Goal: Task Accomplishment & Management: Manage account settings

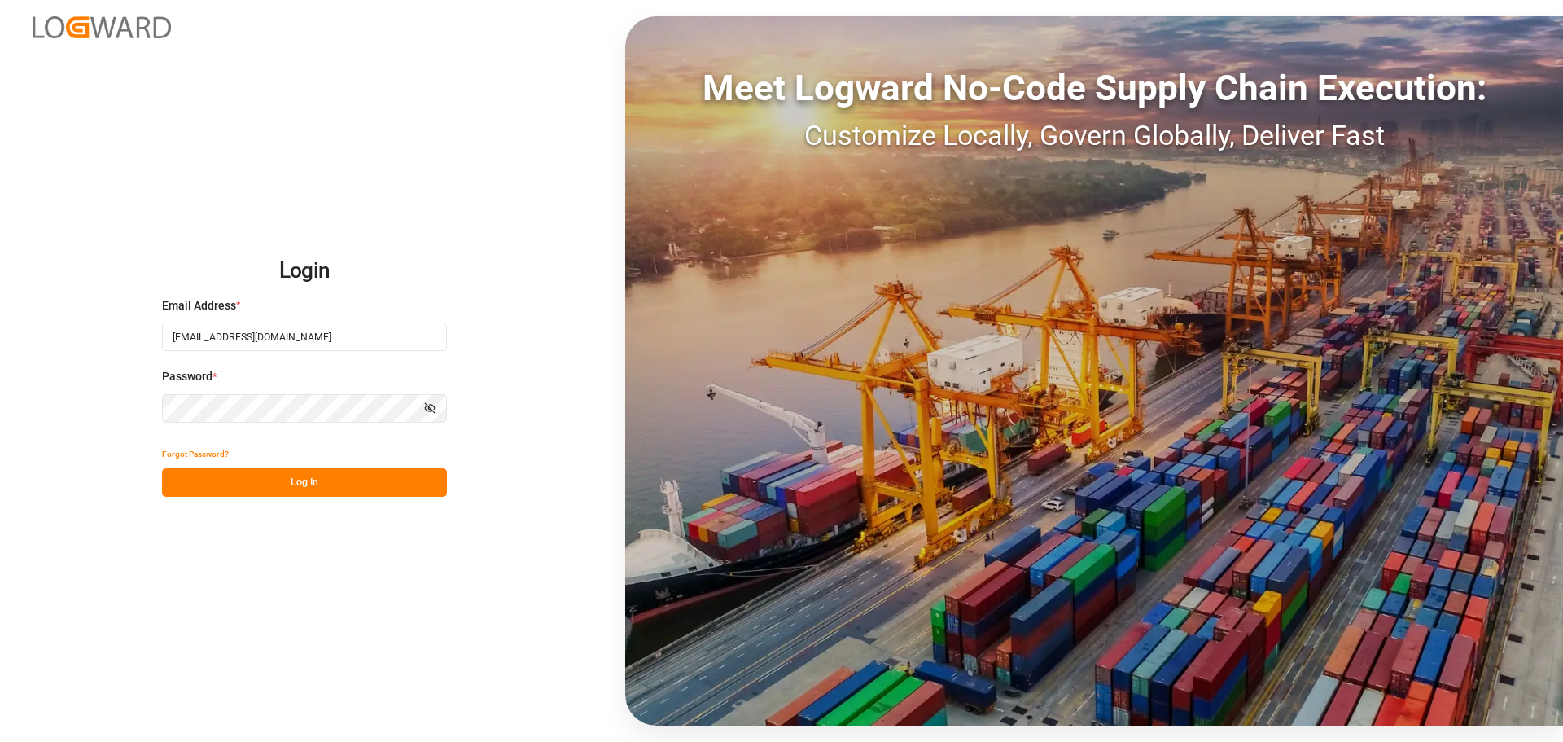
click at [324, 482] on button "Log In" at bounding box center [304, 482] width 285 height 28
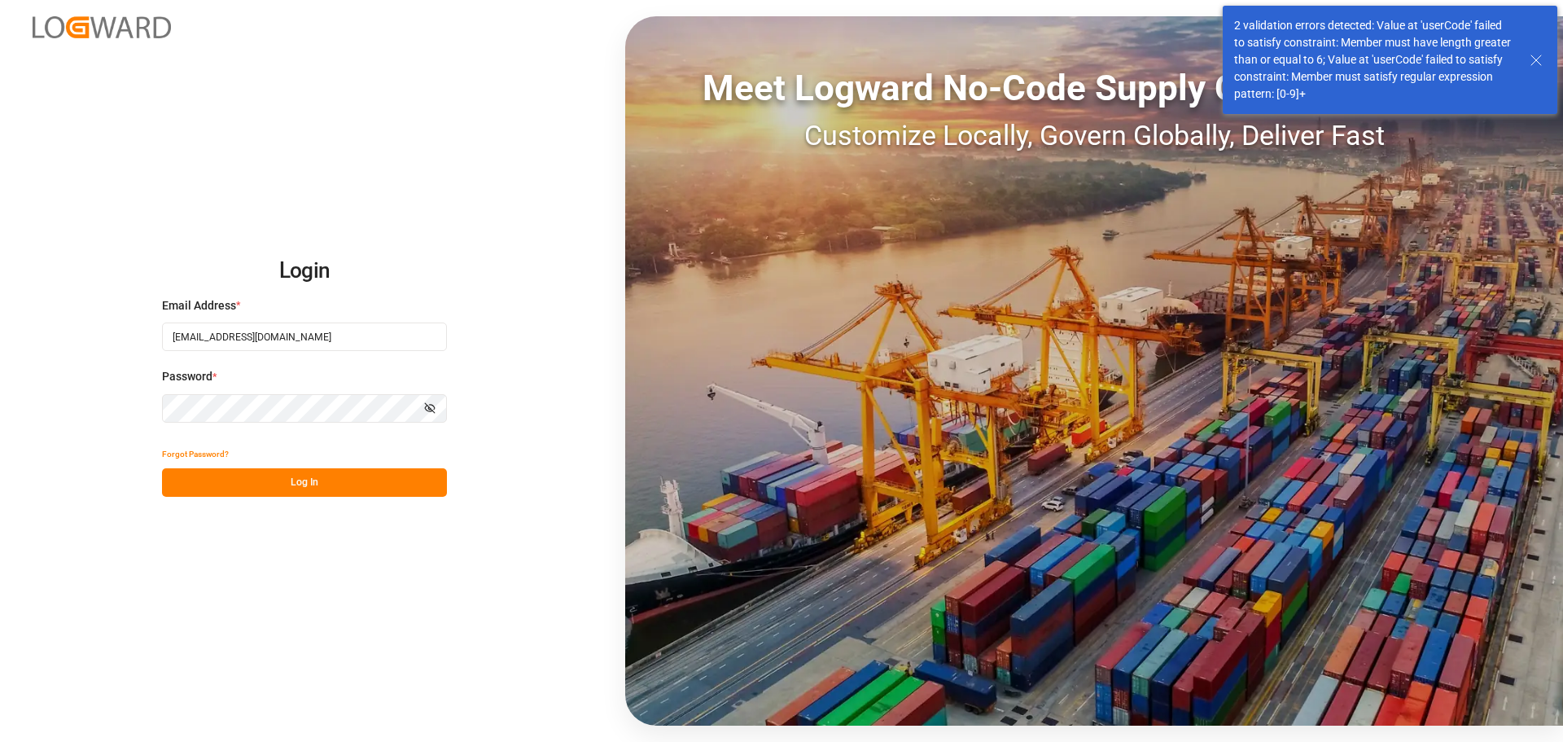
click at [325, 480] on button "Log In" at bounding box center [304, 482] width 285 height 28
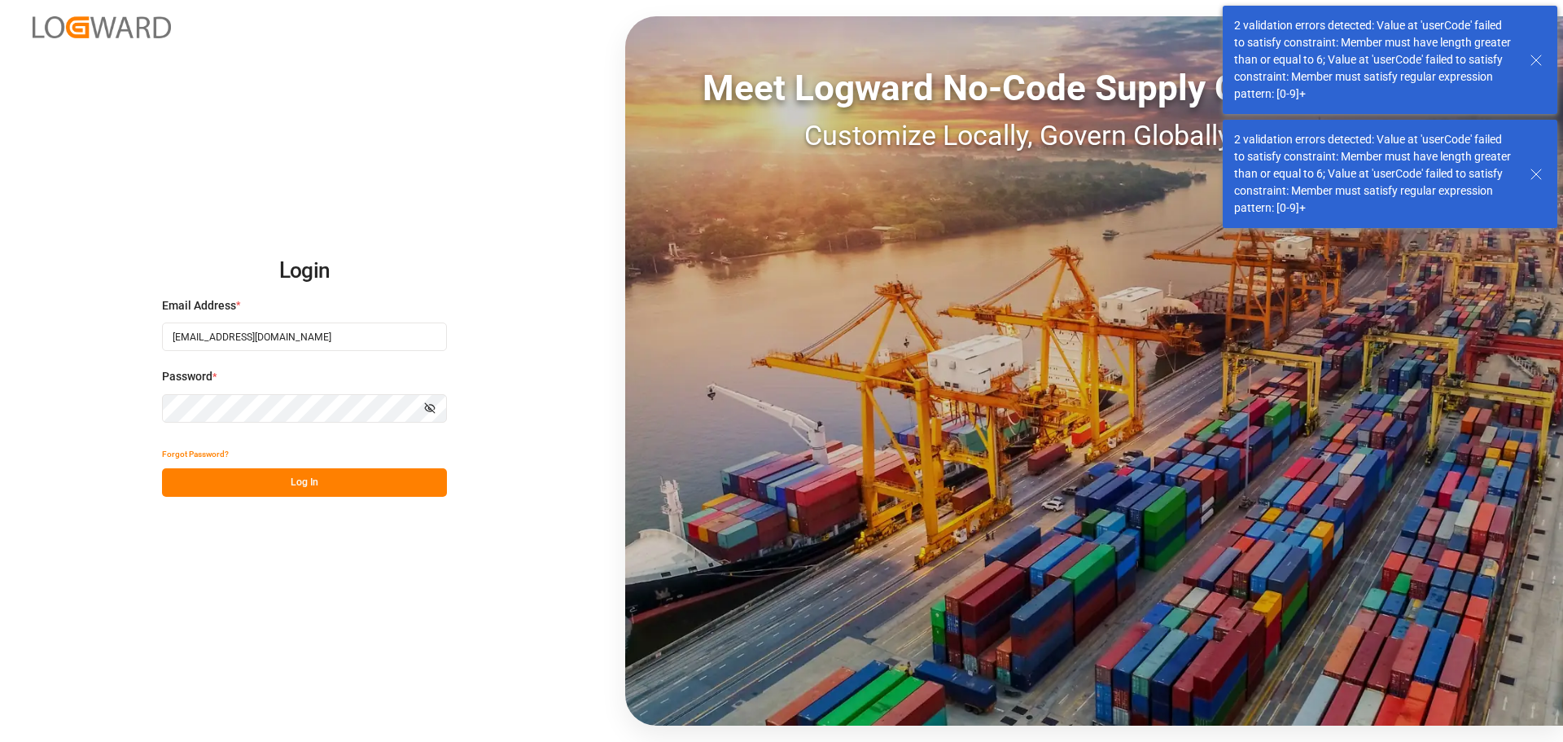
drag, startPoint x: 323, startPoint y: 481, endPoint x: 238, endPoint y: 23, distance: 466.2
click at [331, 472] on button "Log In" at bounding box center [304, 482] width 285 height 28
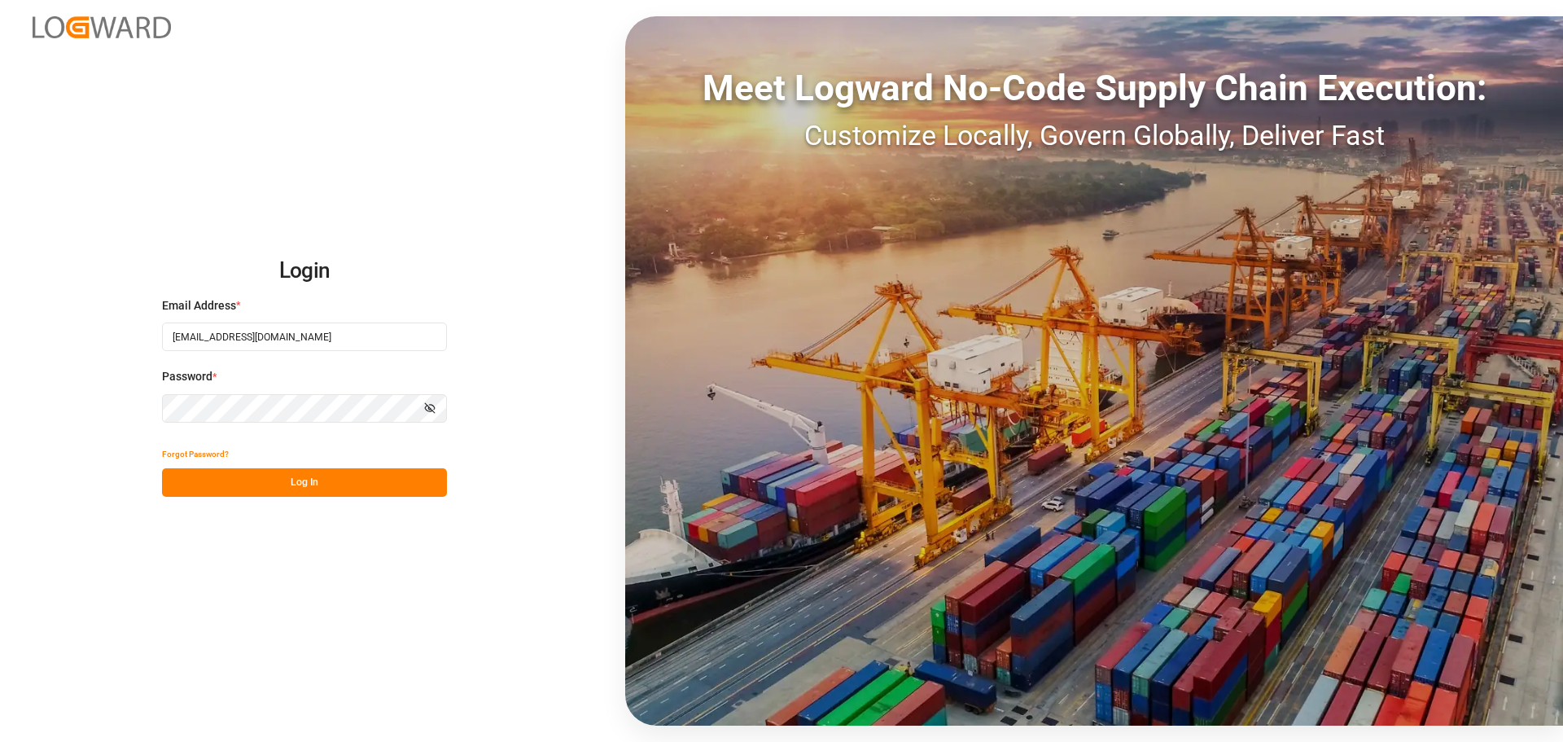
click at [427, 409] on icon "button" at bounding box center [429, 407] width 11 height 11
drag, startPoint x: 306, startPoint y: 329, endPoint x: 137, endPoint y: 335, distance: 169.4
click at [137, 335] on div "Login Email Address * [EMAIL_ADDRESS][DOMAIN_NAME] Password * Hide password For…" at bounding box center [781, 371] width 1563 height 742
click at [140, 401] on div "Login Email Address * [EMAIL_ADDRESS][DOMAIN_NAME] Password * Hide password For…" at bounding box center [781, 371] width 1563 height 742
click at [297, 488] on button "Log In" at bounding box center [304, 482] width 285 height 28
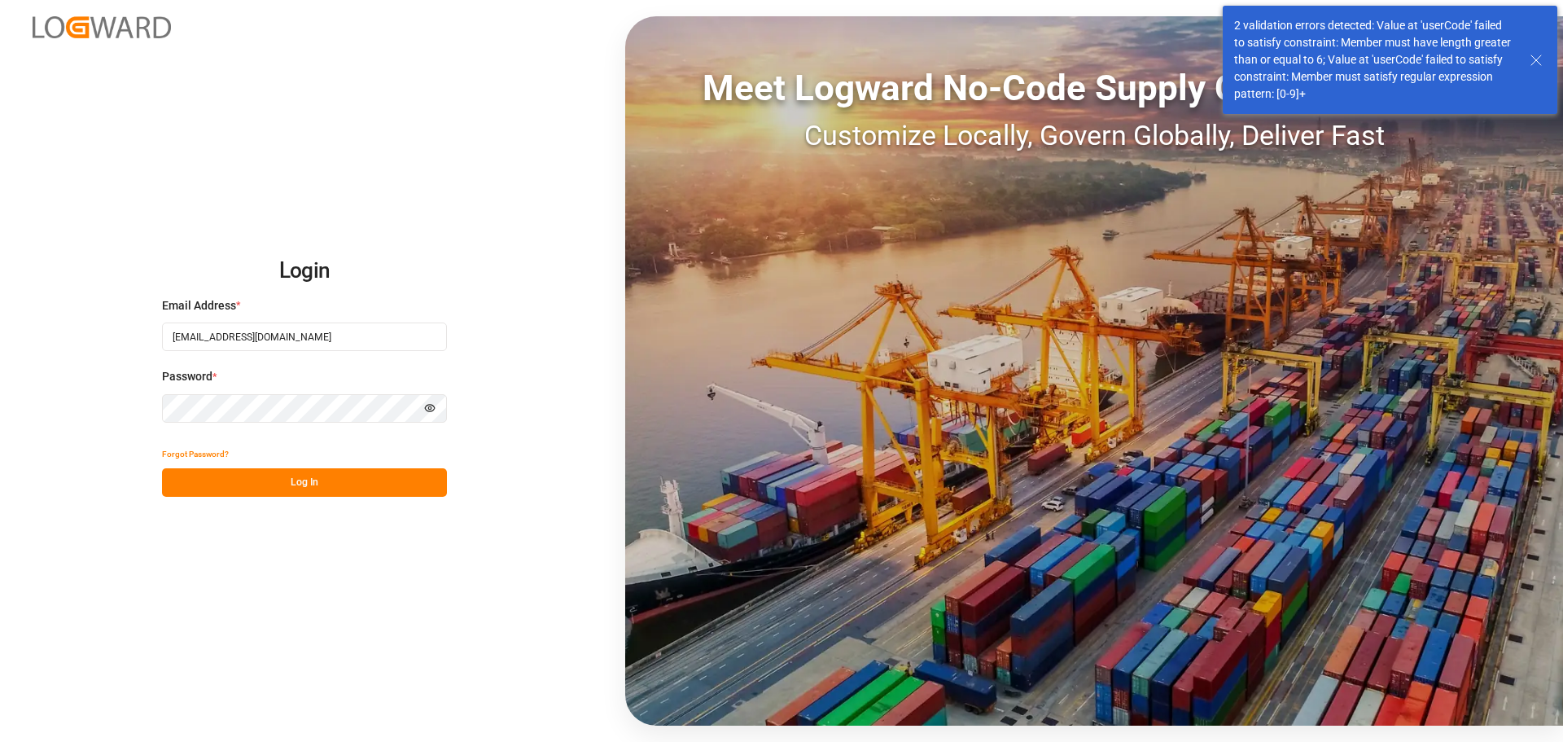
click at [300, 485] on button "Log In" at bounding box center [304, 482] width 285 height 28
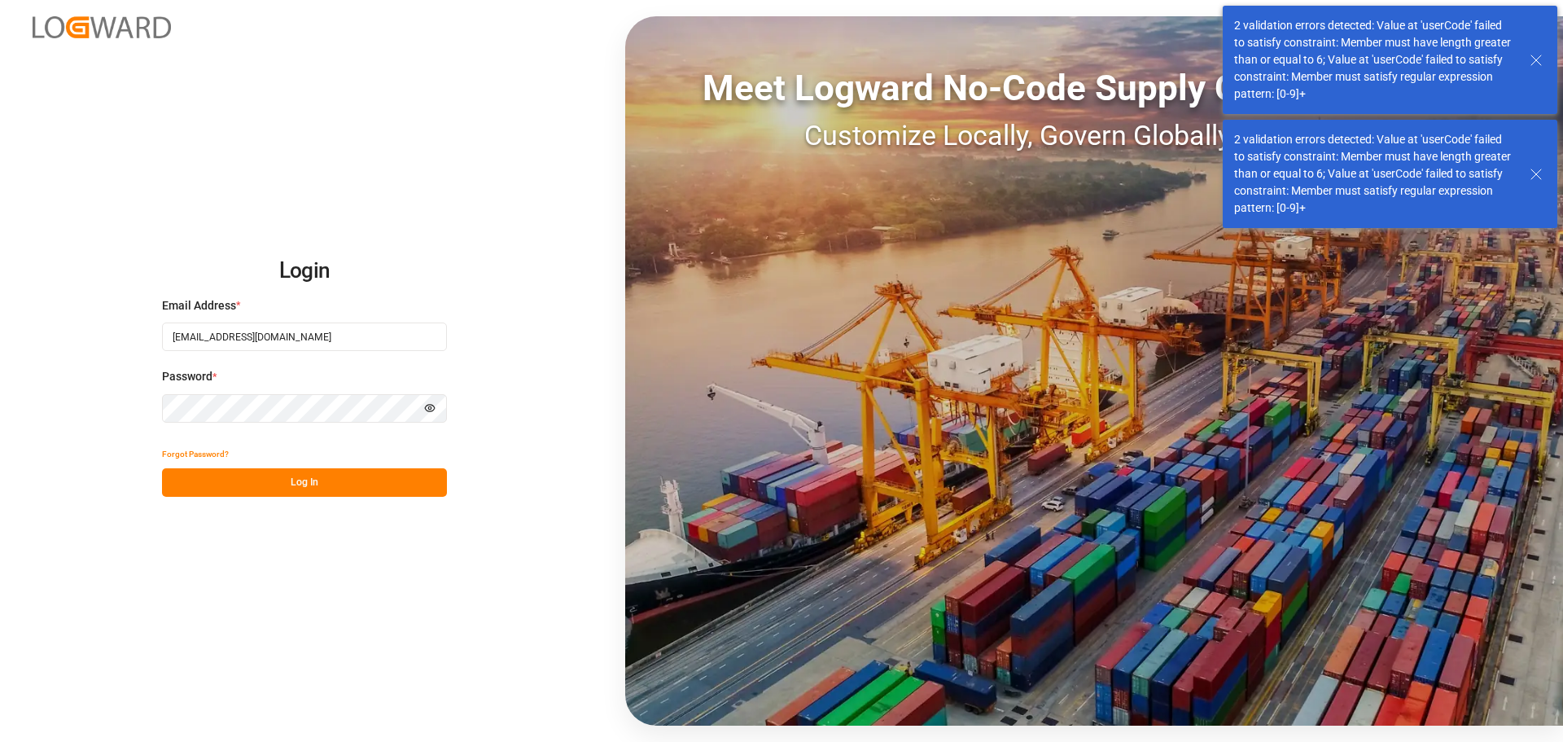
click at [300, 485] on button "Log In" at bounding box center [304, 482] width 285 height 28
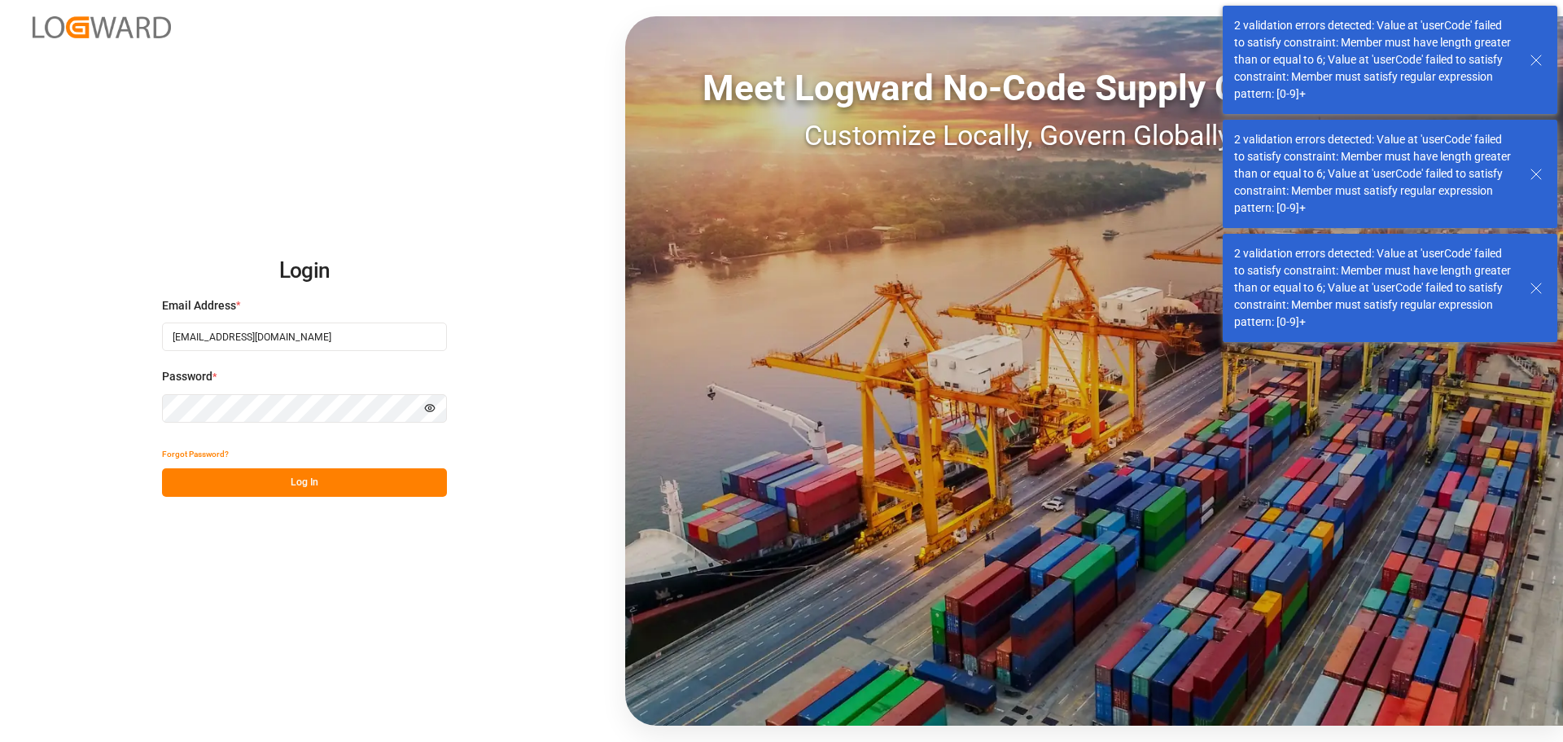
click at [299, 485] on button "Log In" at bounding box center [304, 482] width 285 height 28
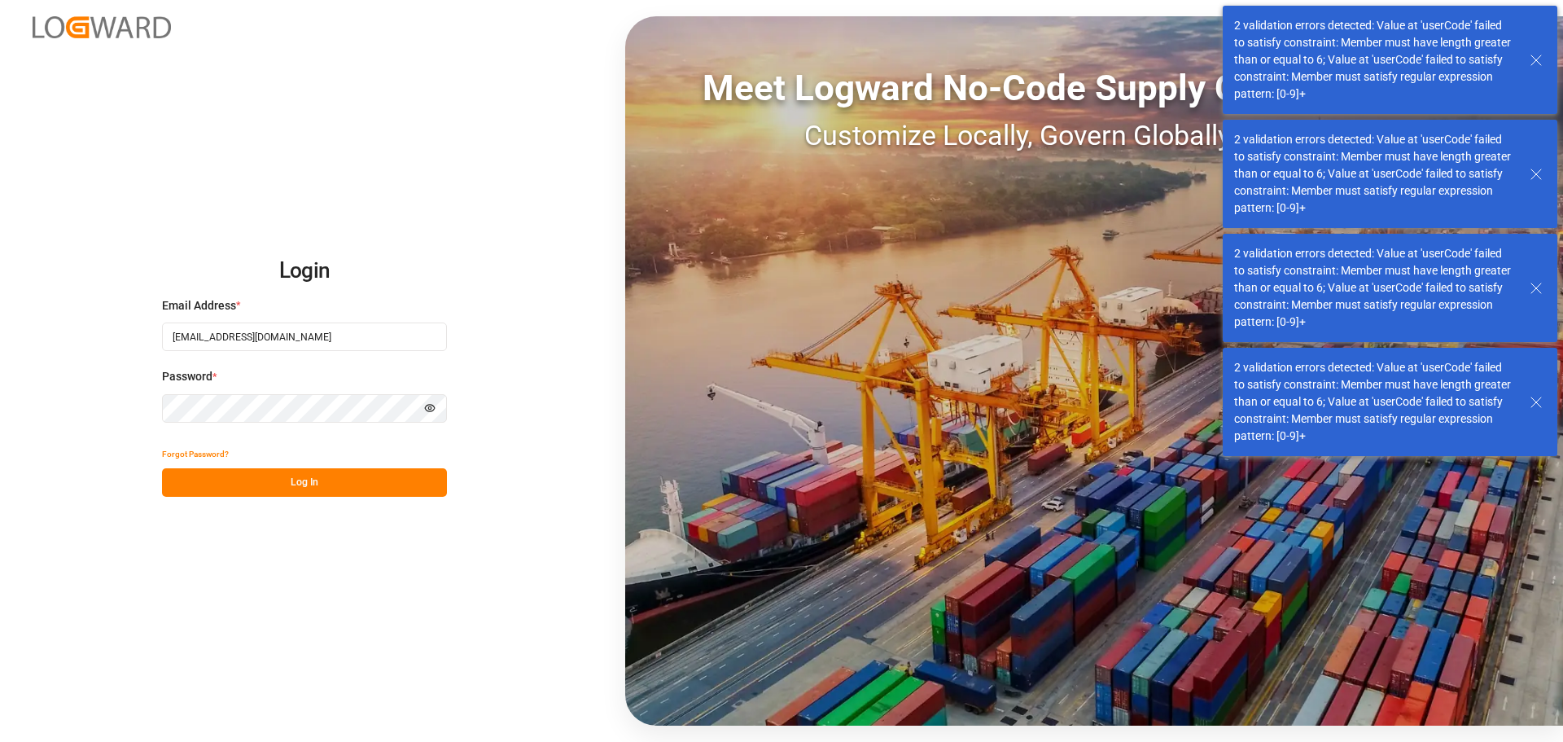
click at [299, 485] on button "Log In" at bounding box center [304, 482] width 285 height 28
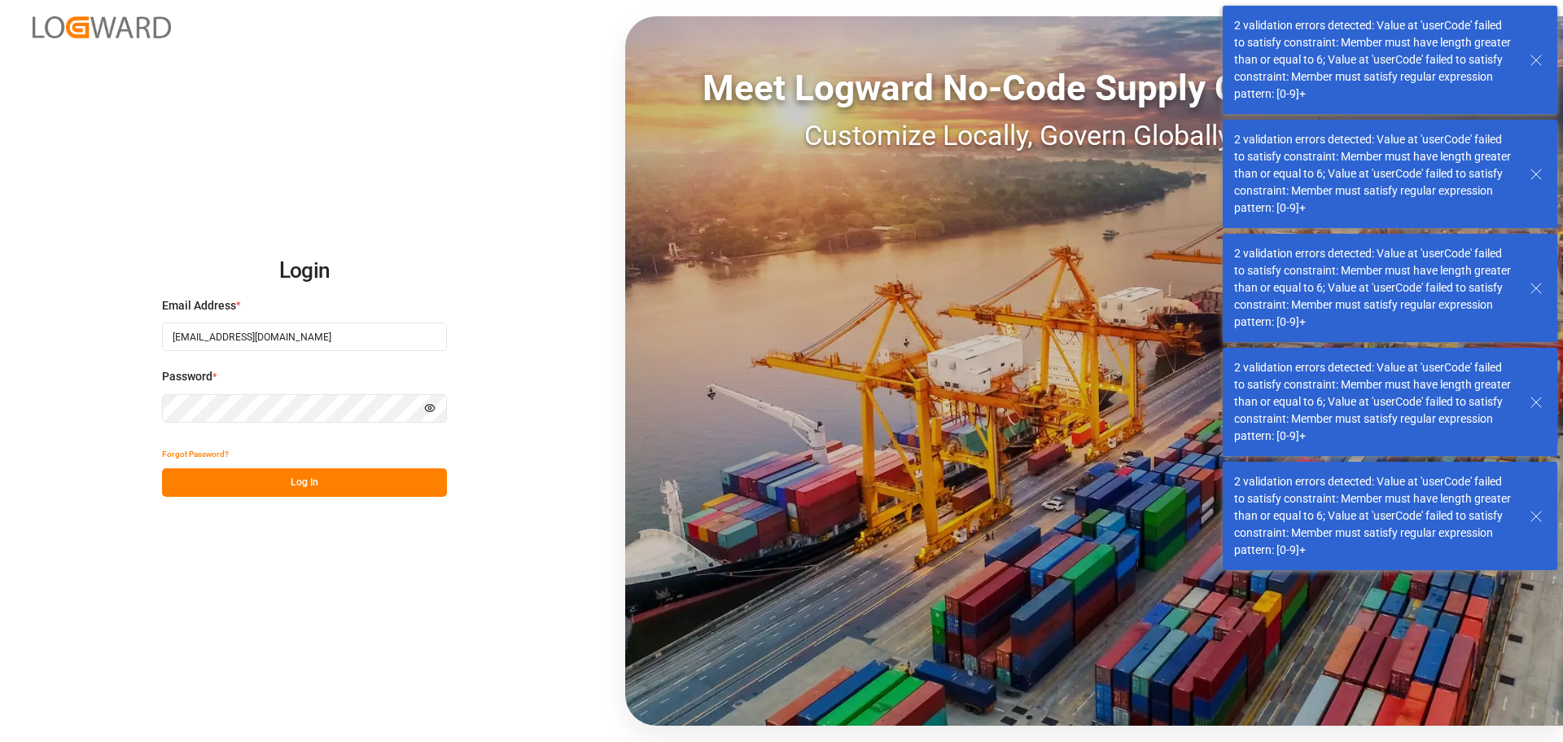
click at [299, 485] on button "Log In" at bounding box center [304, 482] width 285 height 28
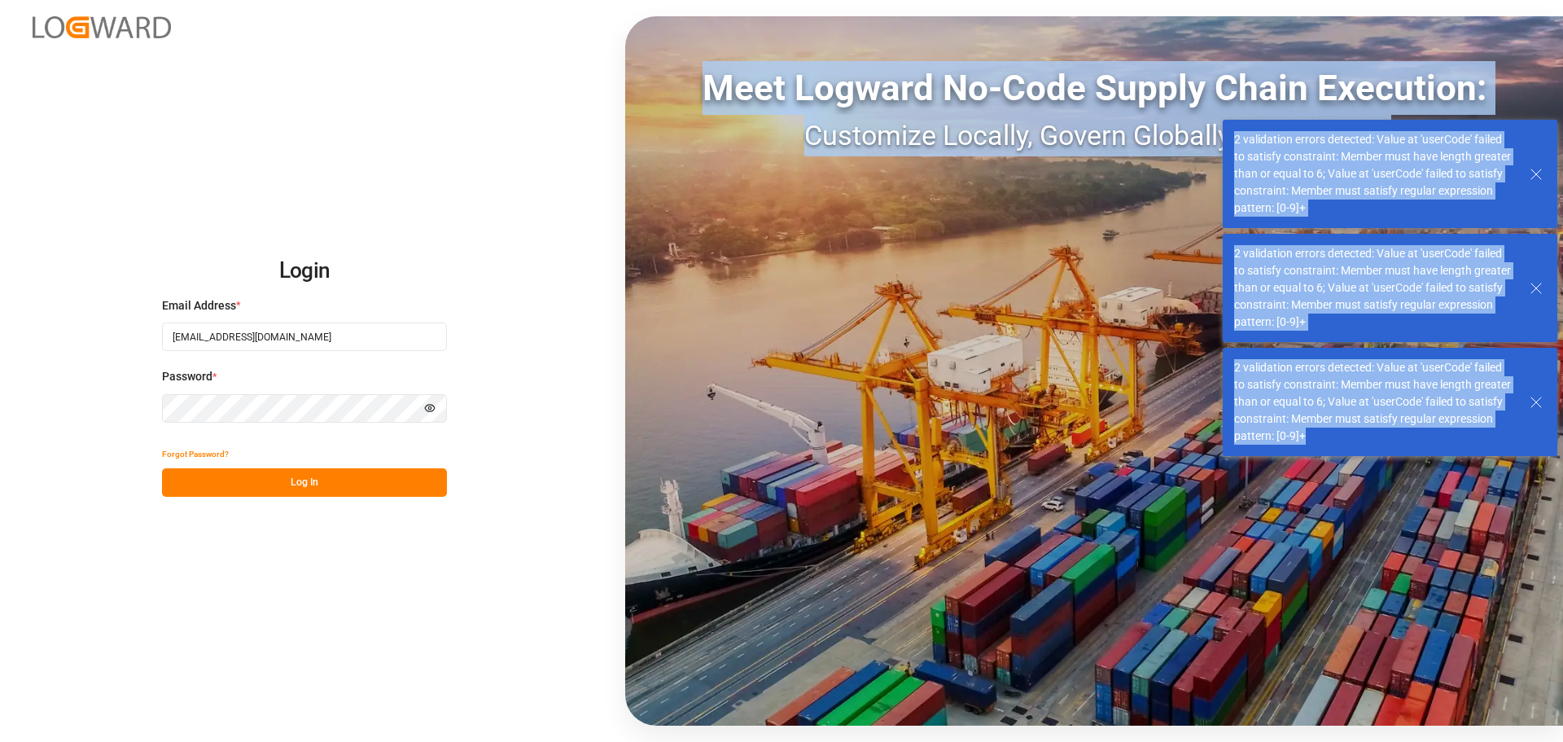
drag, startPoint x: 1320, startPoint y: 544, endPoint x: 1251, endPoint y: 480, distance: 93.3
click at [1251, 480] on body "Login Email Address * [EMAIL_ADDRESS][DOMAIN_NAME] Password * Hide password For…" at bounding box center [781, 371] width 1563 height 742
